Goal: Information Seeking & Learning: Check status

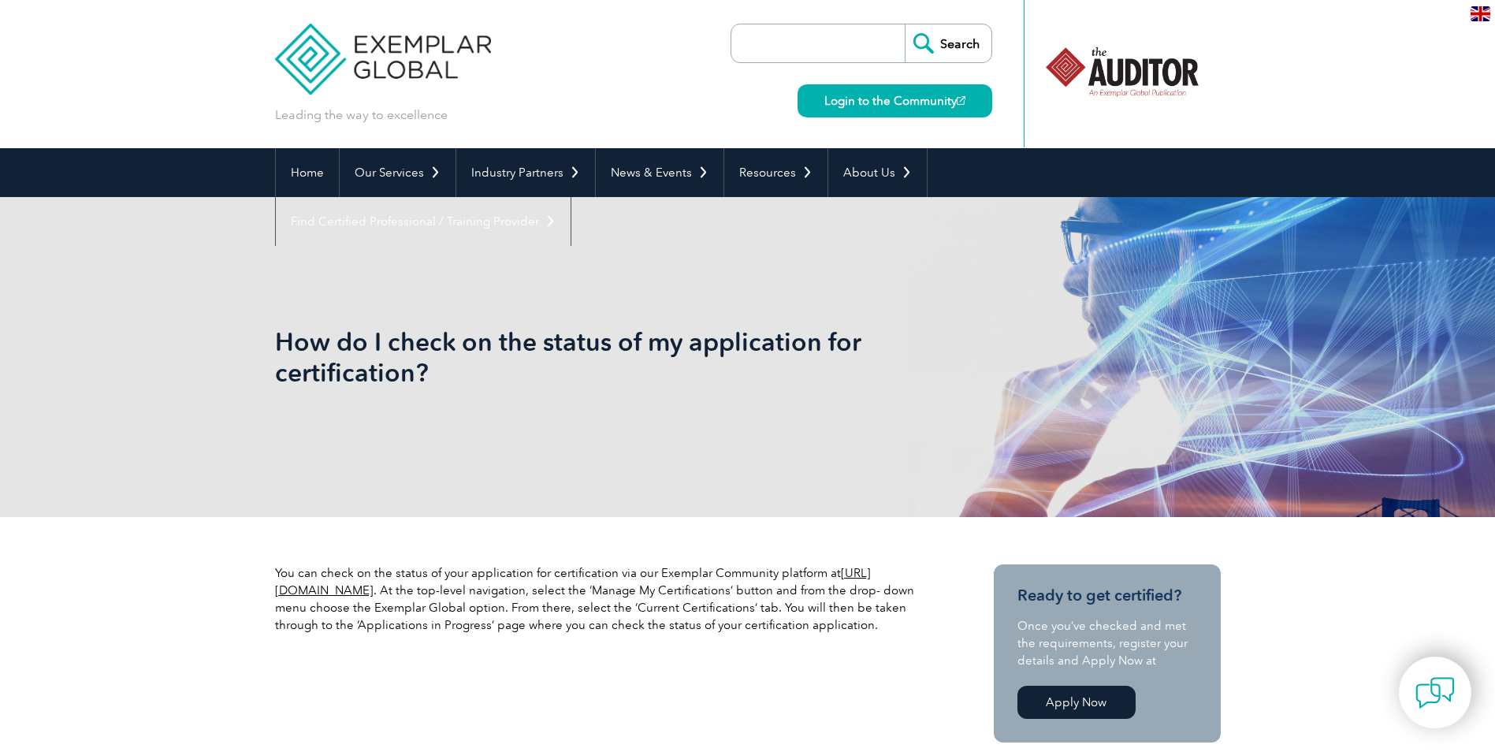
click at [394, 592] on link "[URL][DOMAIN_NAME]" at bounding box center [573, 582] width 596 height 32
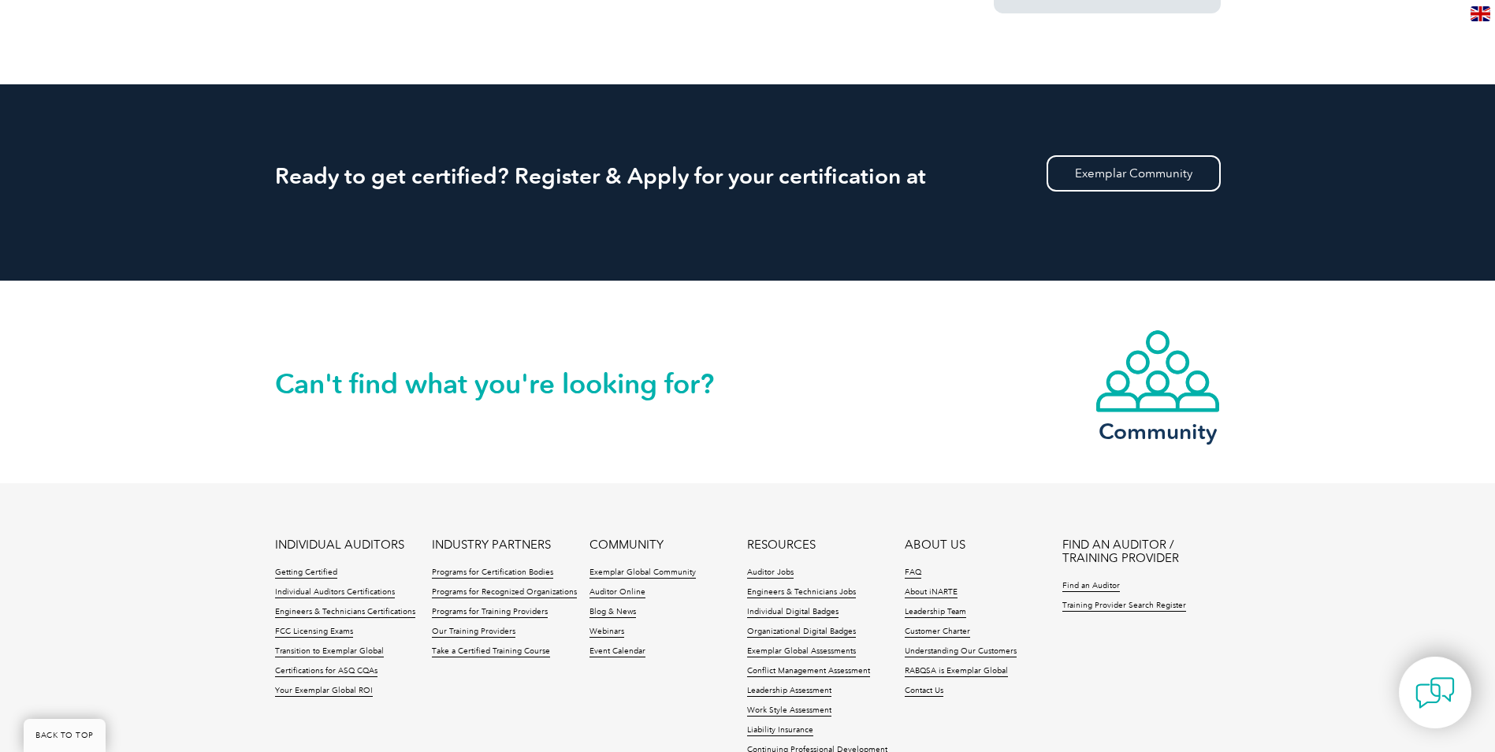
scroll to position [1498, 0]
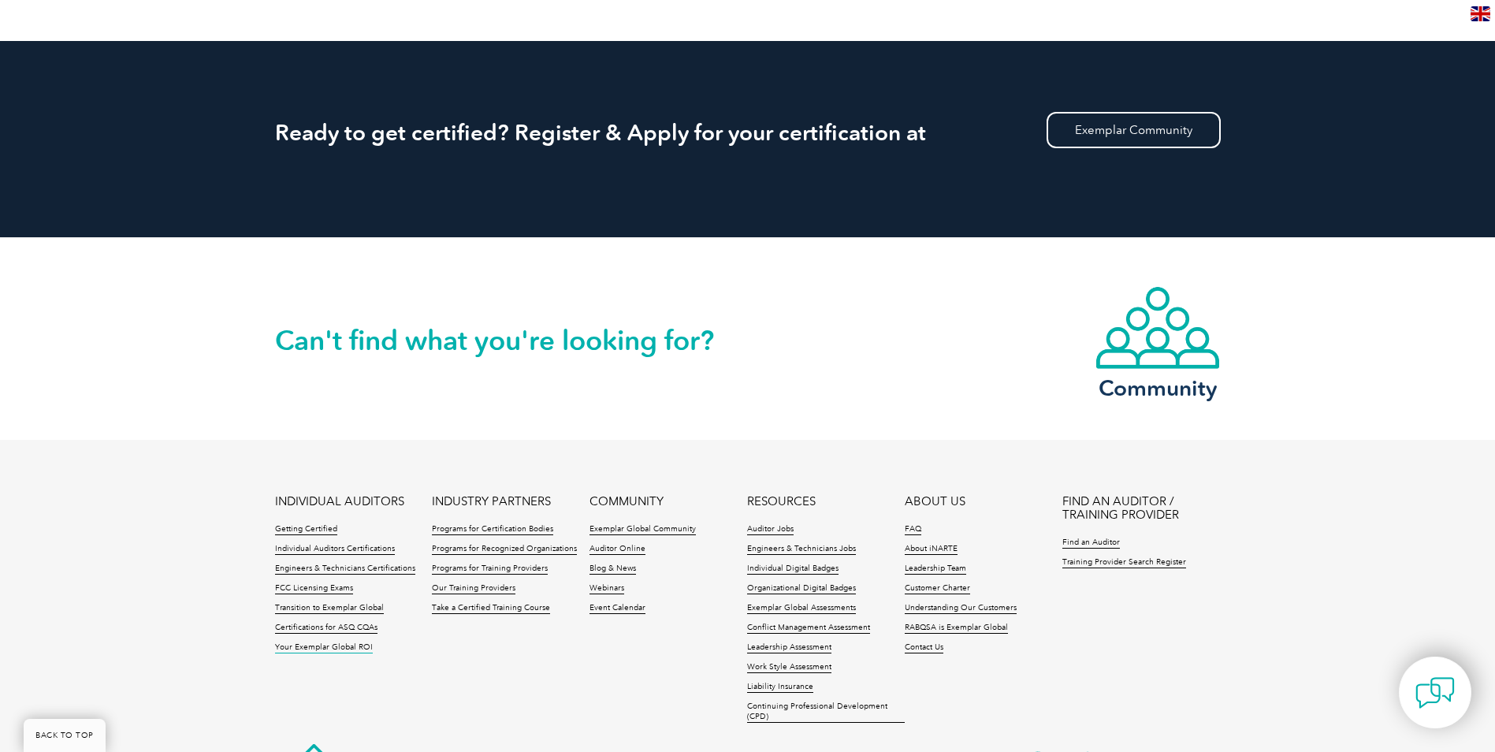
click at [351, 642] on link "Your Exemplar Global ROI" at bounding box center [324, 647] width 98 height 11
click at [1148, 329] on img at bounding box center [1158, 327] width 126 height 85
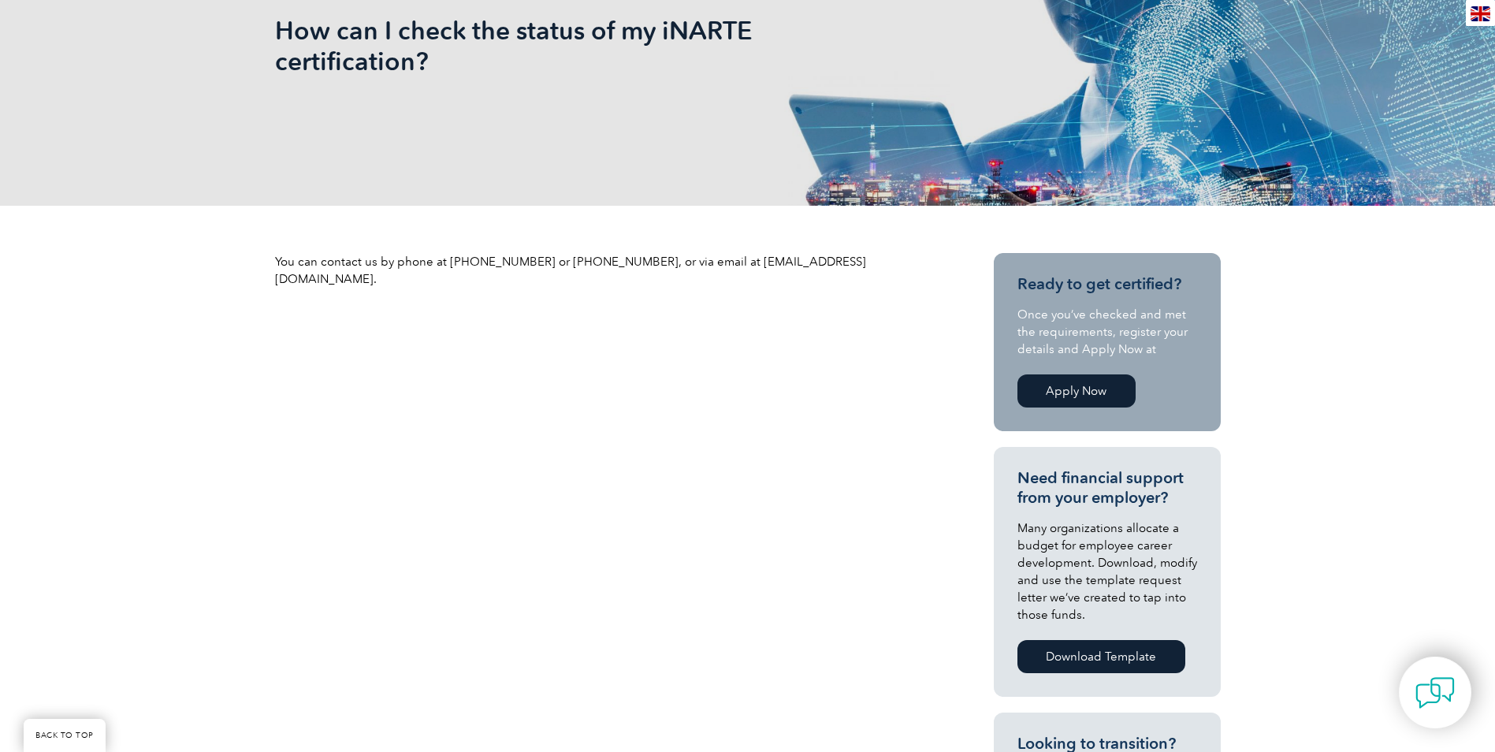
scroll to position [315, 0]
